Goal: Entertainment & Leisure: Consume media (video, audio)

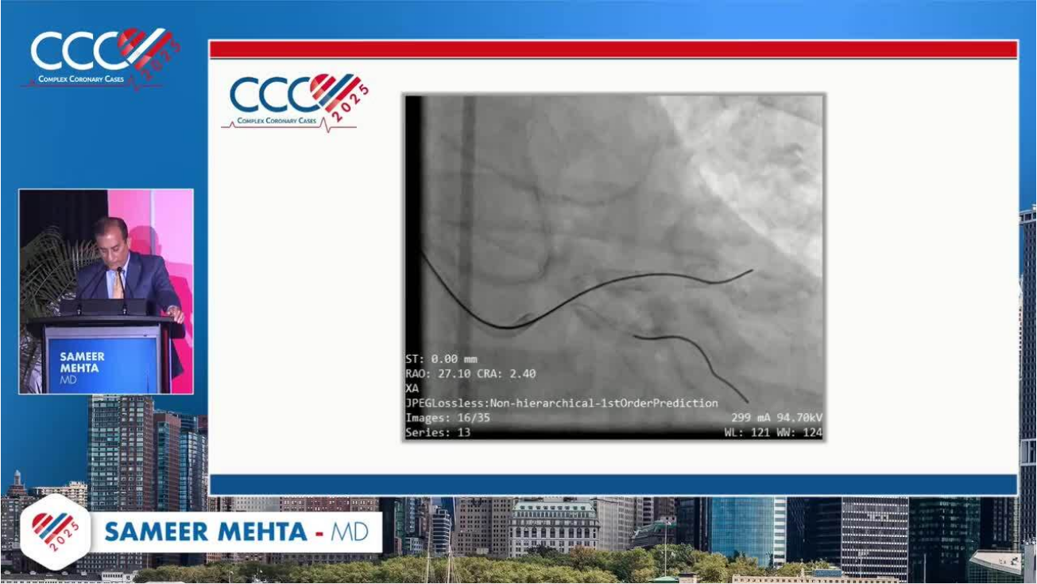
click at [597, 298] on div "10 seconds Tap to unmute" at bounding box center [518, 291] width 1037 height 583
click at [715, 279] on div "10 seconds Tap to unmute" at bounding box center [518, 291] width 1037 height 583
click at [568, 265] on div "10 seconds Tap to unmute" at bounding box center [518, 291] width 1037 height 583
click at [603, 219] on div "10 seconds Tap to unmute" at bounding box center [518, 291] width 1037 height 583
